Goal: Use online tool/utility: Utilize a website feature to perform a specific function

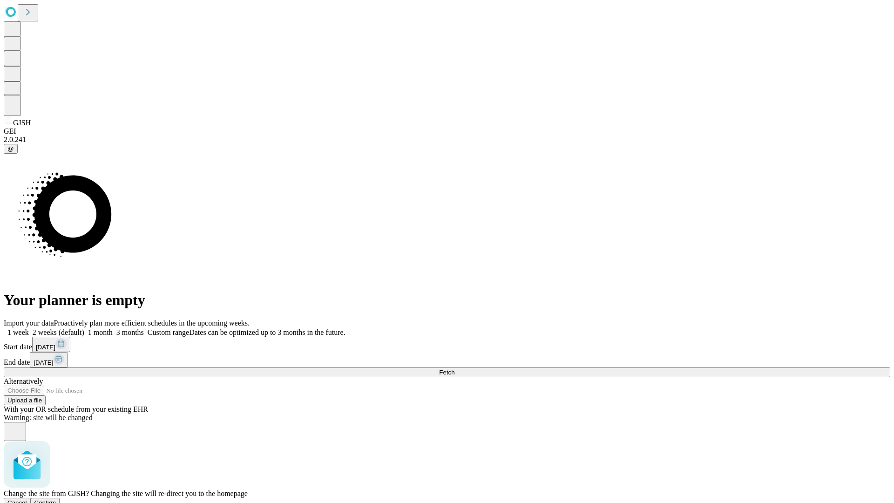
click at [56, 499] on span "Confirm" at bounding box center [45, 502] width 22 height 7
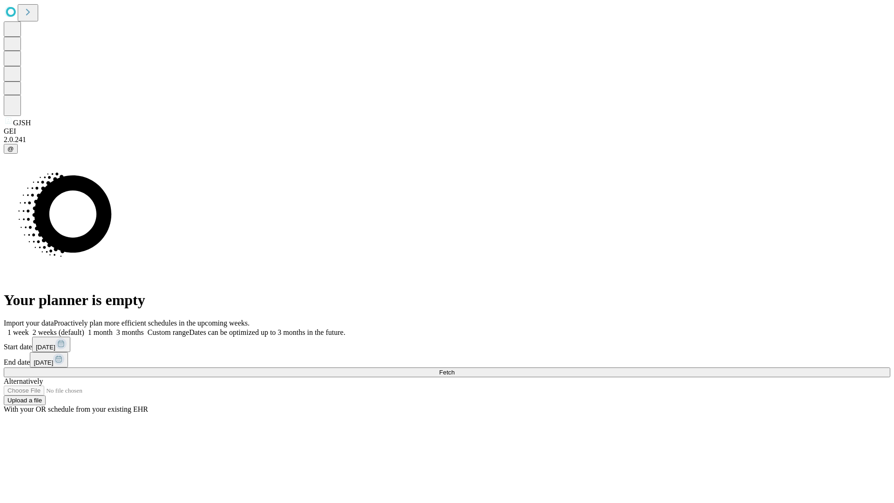
click at [113, 328] on label "1 month" at bounding box center [98, 332] width 28 height 8
click at [454, 369] on span "Fetch" at bounding box center [446, 372] width 15 height 7
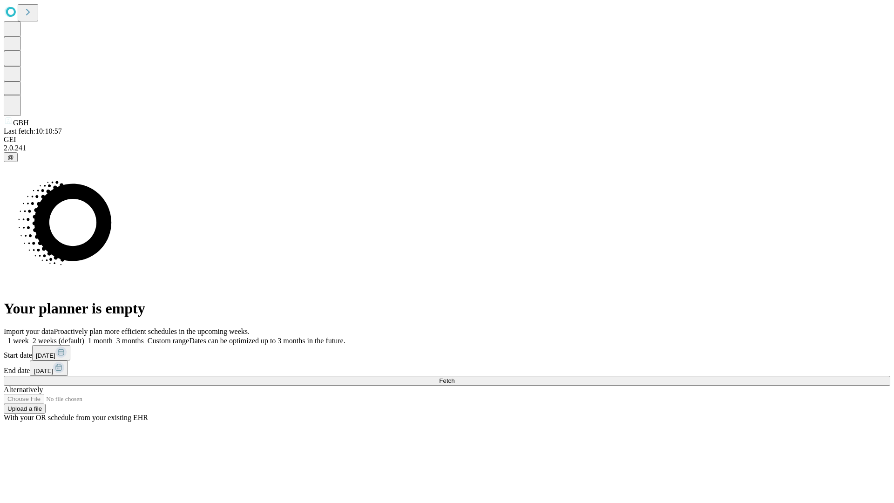
click at [113, 336] on label "1 month" at bounding box center [98, 340] width 28 height 8
click at [454, 377] on span "Fetch" at bounding box center [446, 380] width 15 height 7
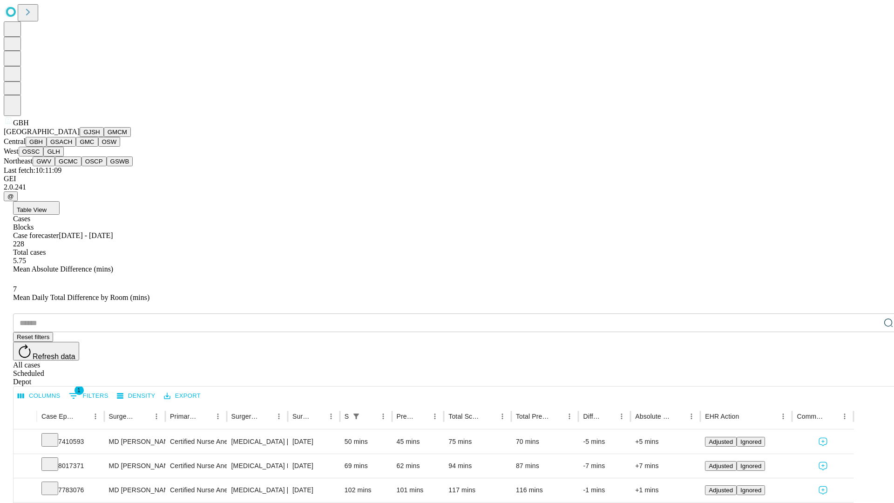
click at [72, 147] on button "GSACH" at bounding box center [61, 142] width 29 height 10
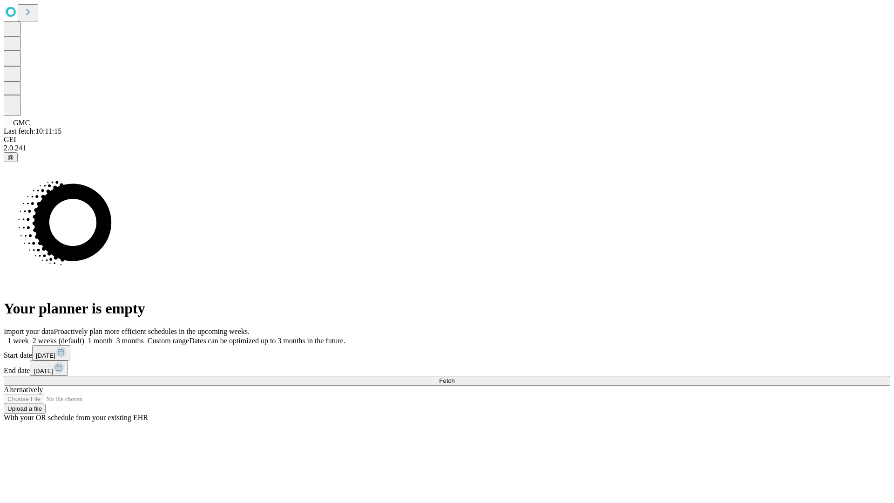
click at [113, 336] on label "1 month" at bounding box center [98, 340] width 28 height 8
click at [454, 377] on span "Fetch" at bounding box center [446, 380] width 15 height 7
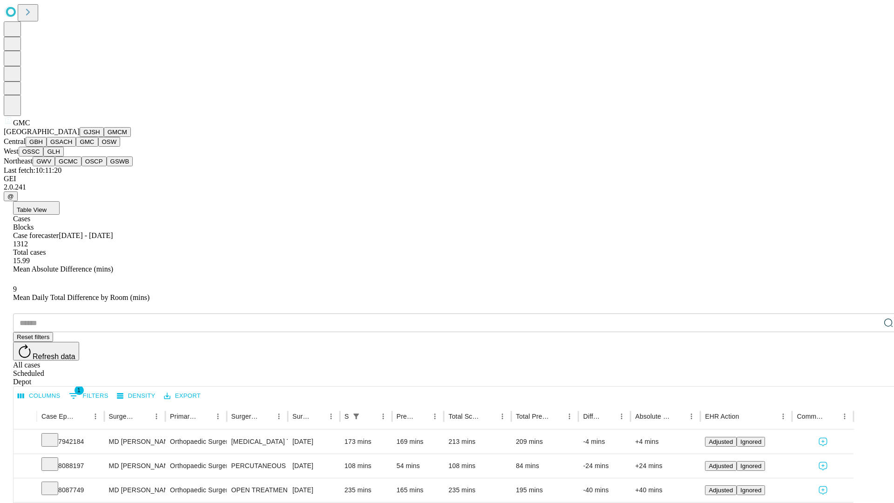
click at [98, 147] on button "OSW" at bounding box center [109, 142] width 22 height 10
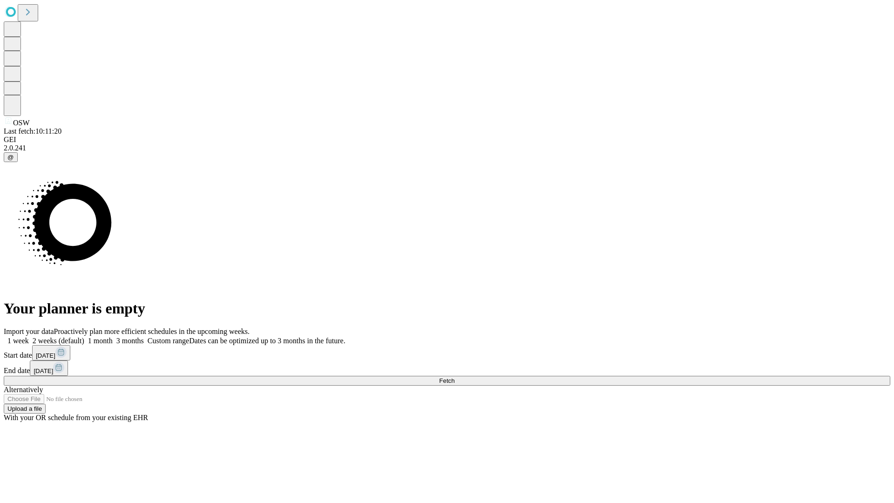
click at [454, 377] on span "Fetch" at bounding box center [446, 380] width 15 height 7
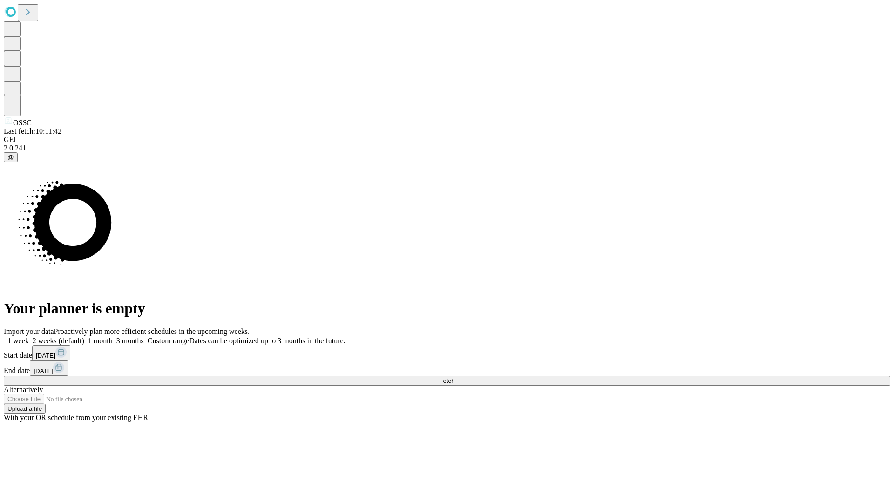
click at [113, 336] on label "1 month" at bounding box center [98, 340] width 28 height 8
click at [454, 377] on span "Fetch" at bounding box center [446, 380] width 15 height 7
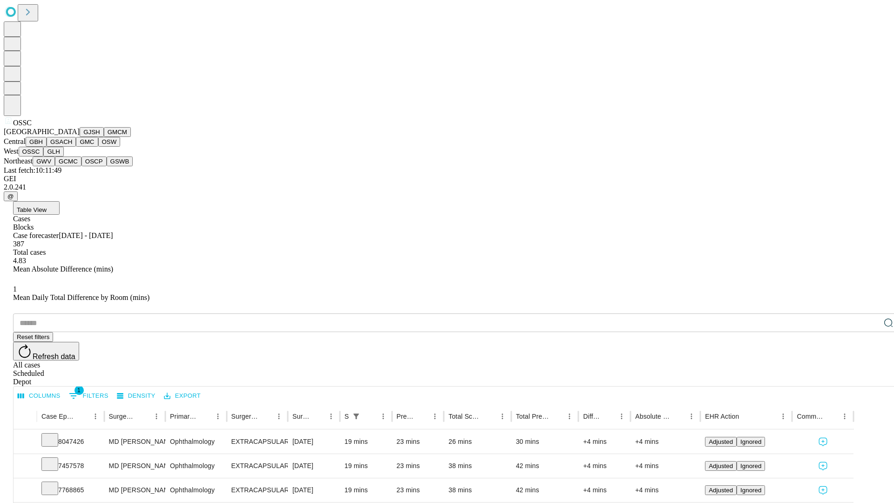
click at [63, 156] on button "GLH" at bounding box center [53, 152] width 20 height 10
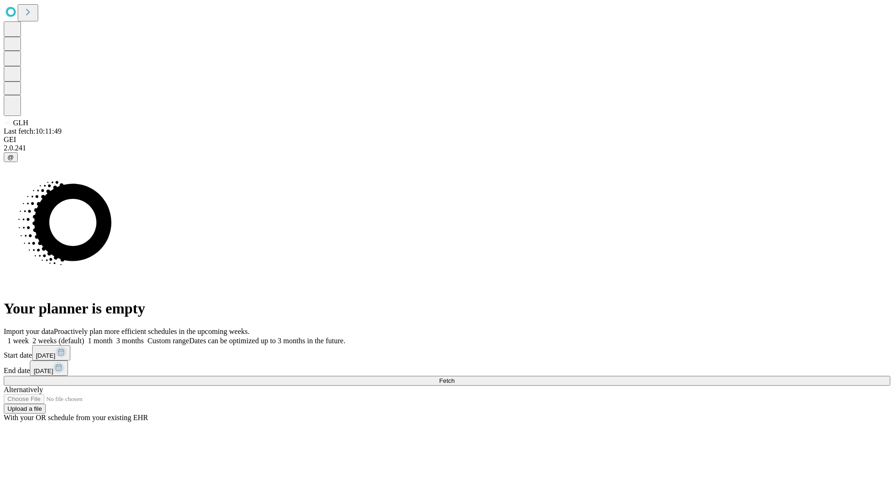
click at [113, 336] on label "1 month" at bounding box center [98, 340] width 28 height 8
click at [454, 377] on span "Fetch" at bounding box center [446, 380] width 15 height 7
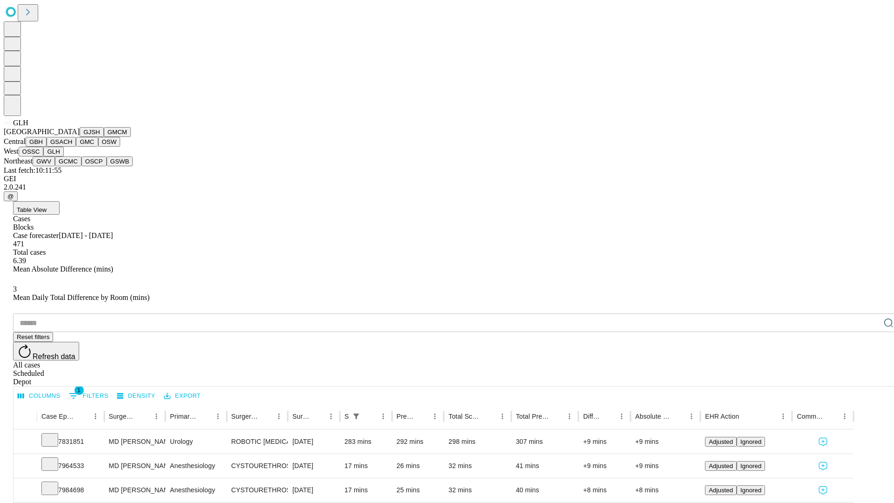
click at [55, 166] on button "GWV" at bounding box center [44, 161] width 22 height 10
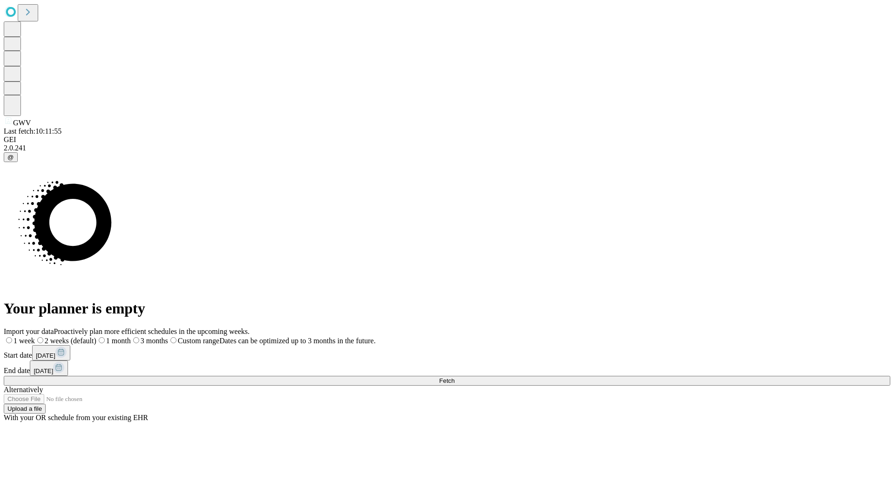
click at [131, 336] on label "1 month" at bounding box center [113, 340] width 34 height 8
click at [454, 377] on span "Fetch" at bounding box center [446, 380] width 15 height 7
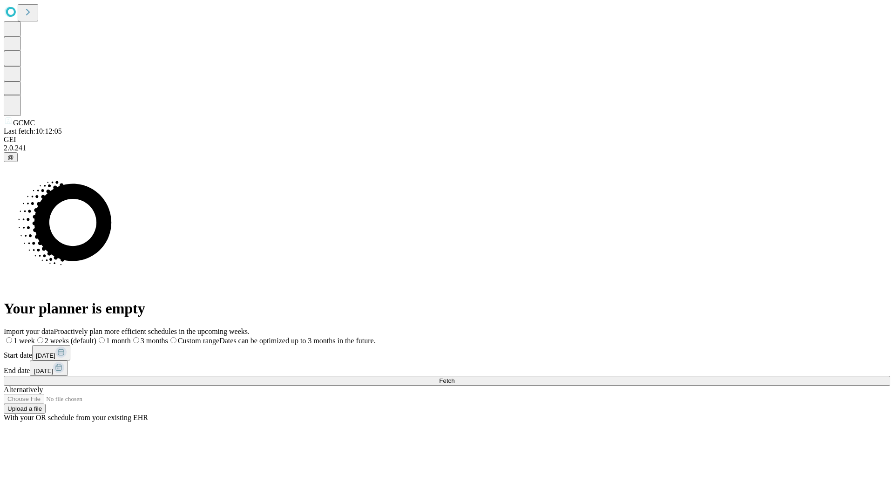
click at [131, 336] on label "1 month" at bounding box center [113, 340] width 34 height 8
click at [454, 377] on span "Fetch" at bounding box center [446, 380] width 15 height 7
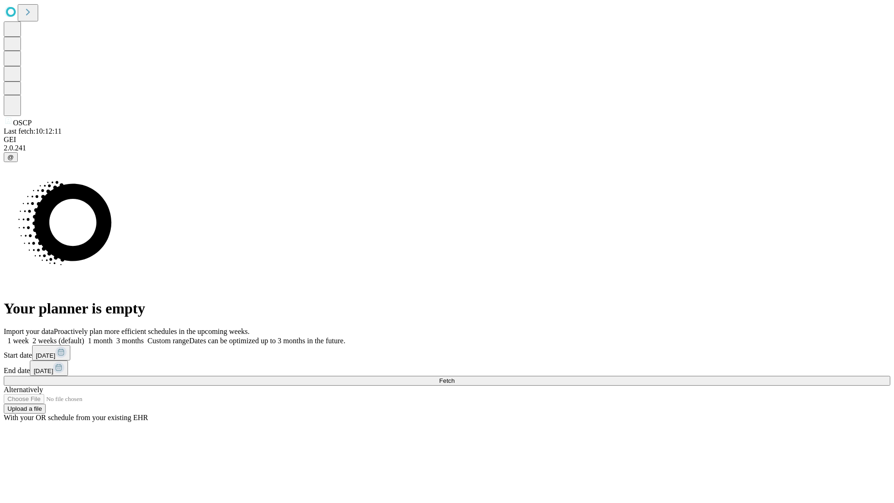
click at [113, 336] on label "1 month" at bounding box center [98, 340] width 28 height 8
click at [454, 377] on span "Fetch" at bounding box center [446, 380] width 15 height 7
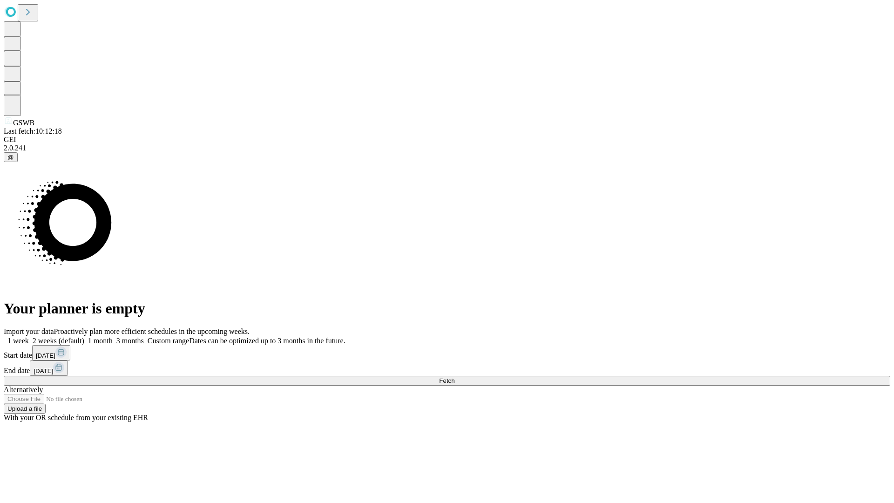
click at [113, 336] on label "1 month" at bounding box center [98, 340] width 28 height 8
click at [454, 377] on span "Fetch" at bounding box center [446, 380] width 15 height 7
